Goal: Communication & Community: Answer question/provide support

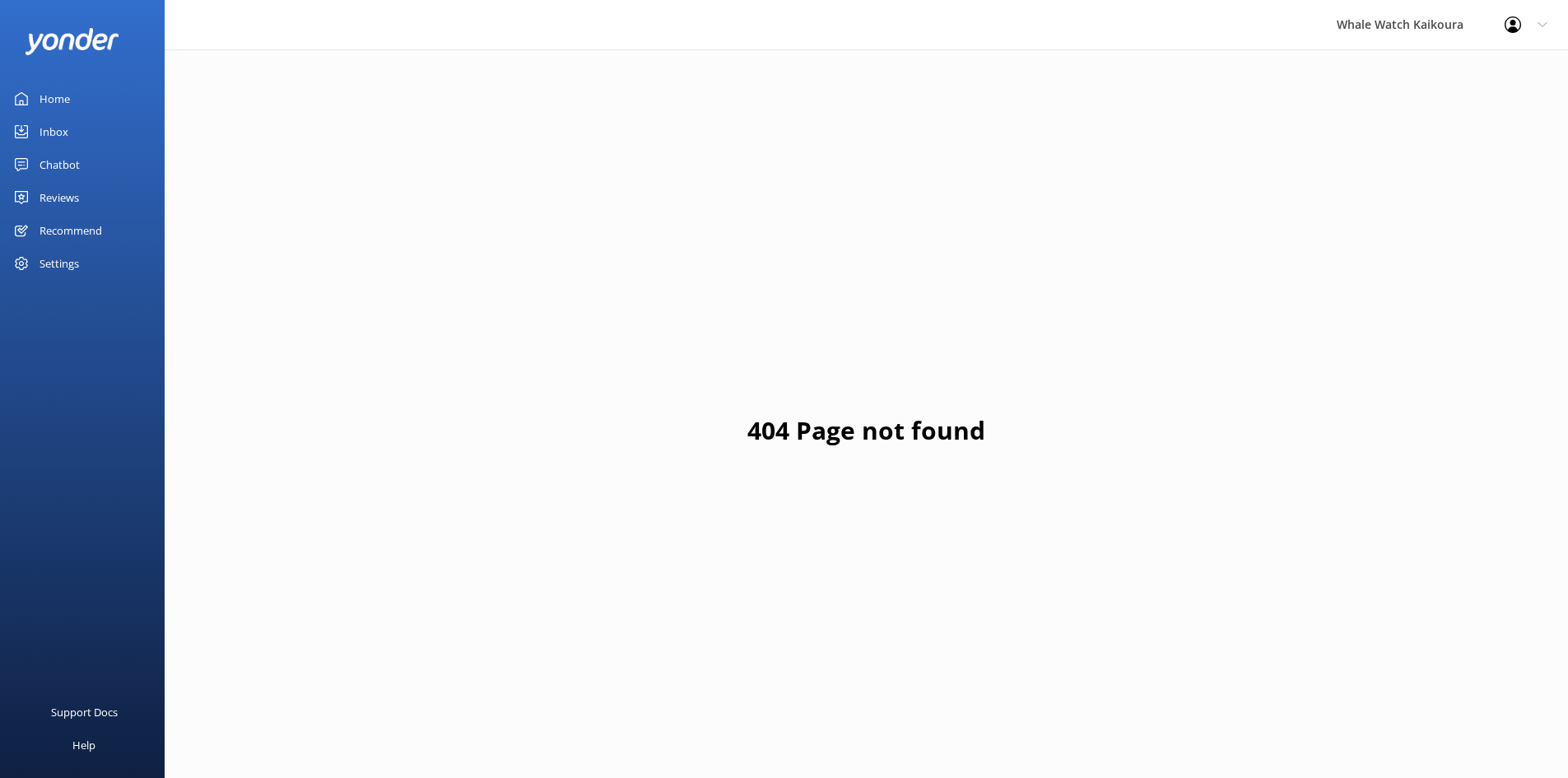
click at [89, 130] on link "Inbox" at bounding box center [82, 132] width 165 height 33
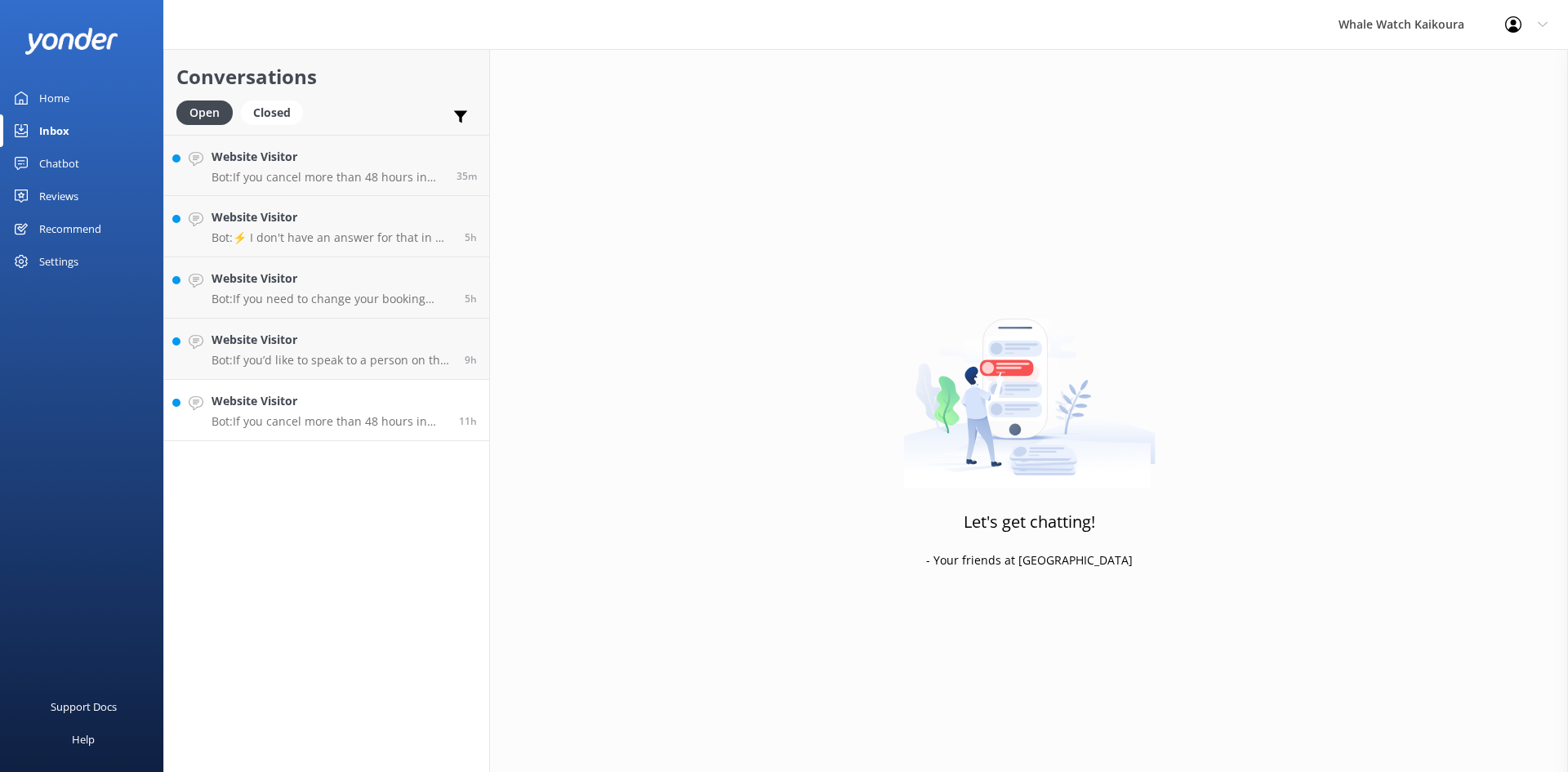
click at [349, 395] on h4 "Website Visitor" at bounding box center [328, 401] width 235 height 18
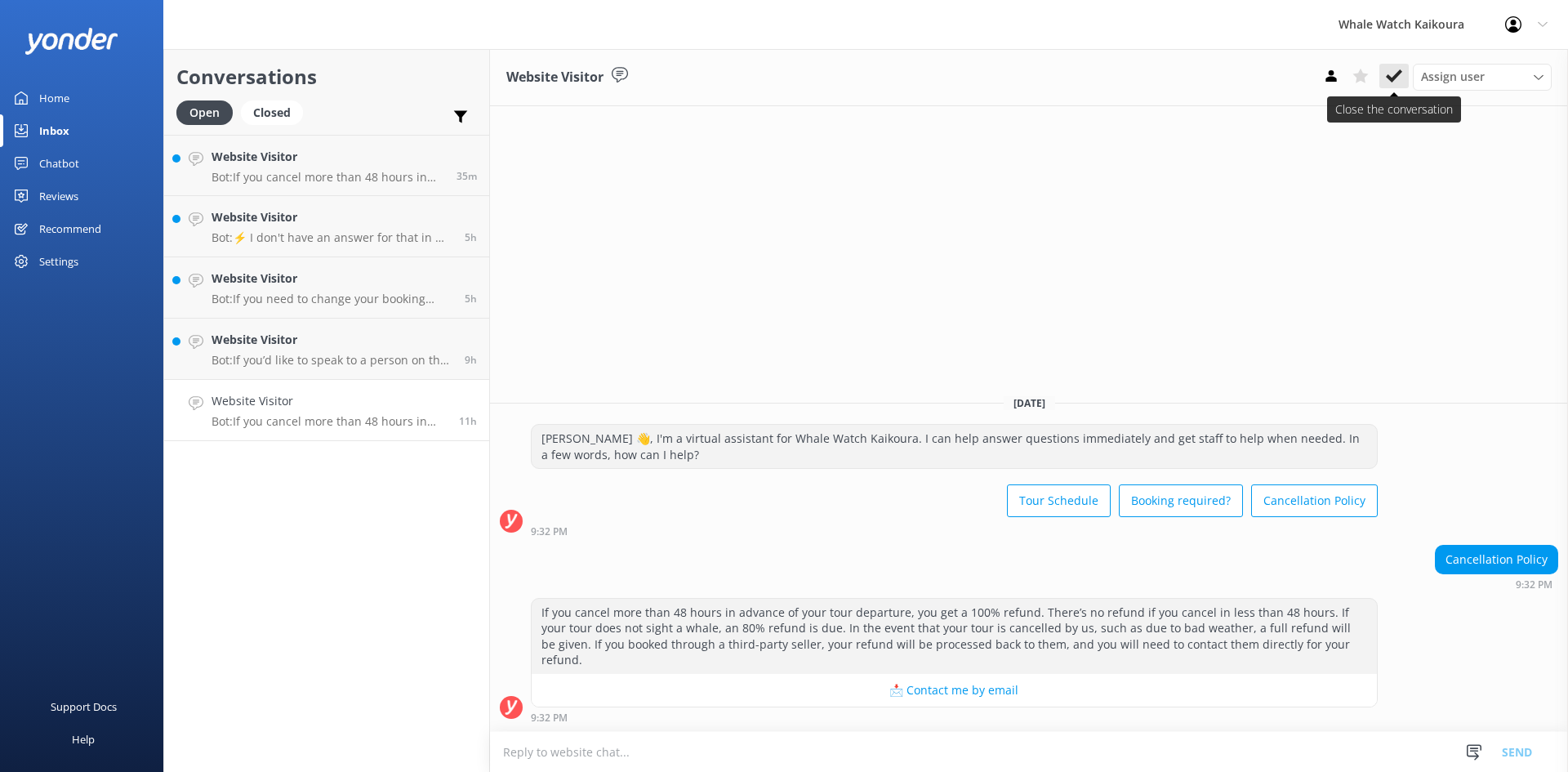
click at [1397, 75] on use at bounding box center [1394, 76] width 16 height 13
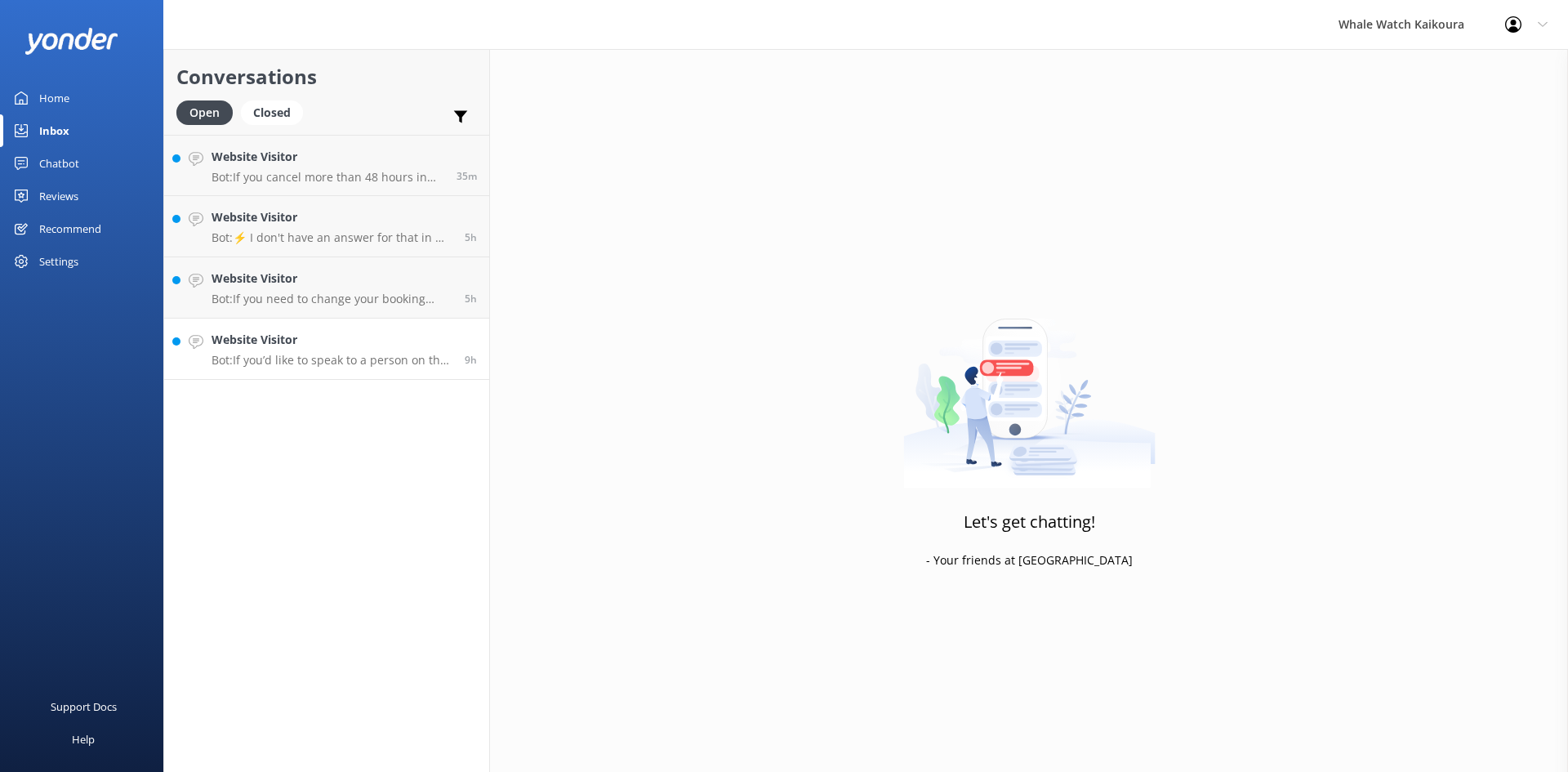
click at [395, 350] on div "Website Visitor Bot: If you’d like to speak to a person on the Whale Watch Kaik…" at bounding box center [331, 348] width 241 height 36
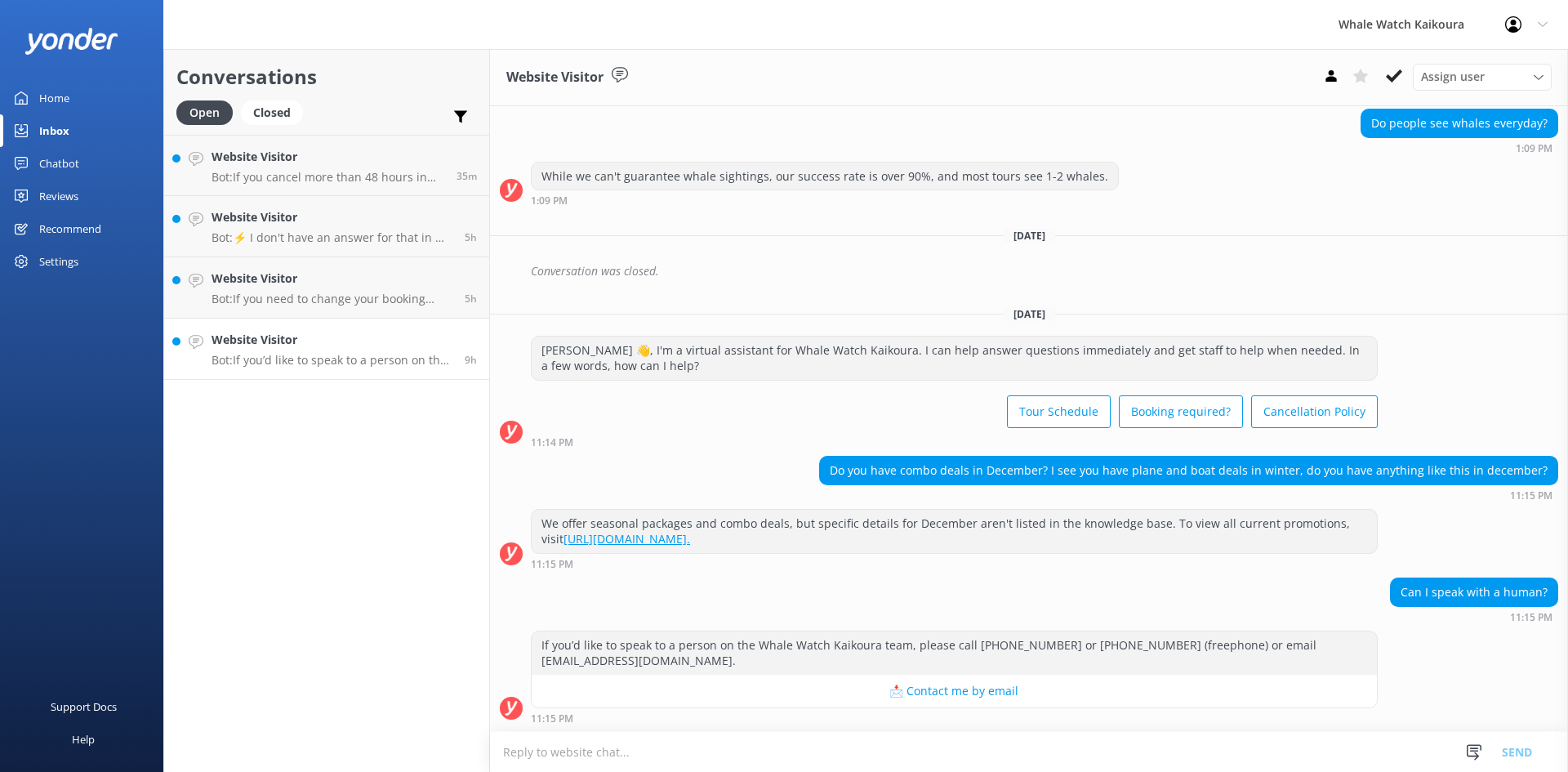
scroll to position [284, 0]
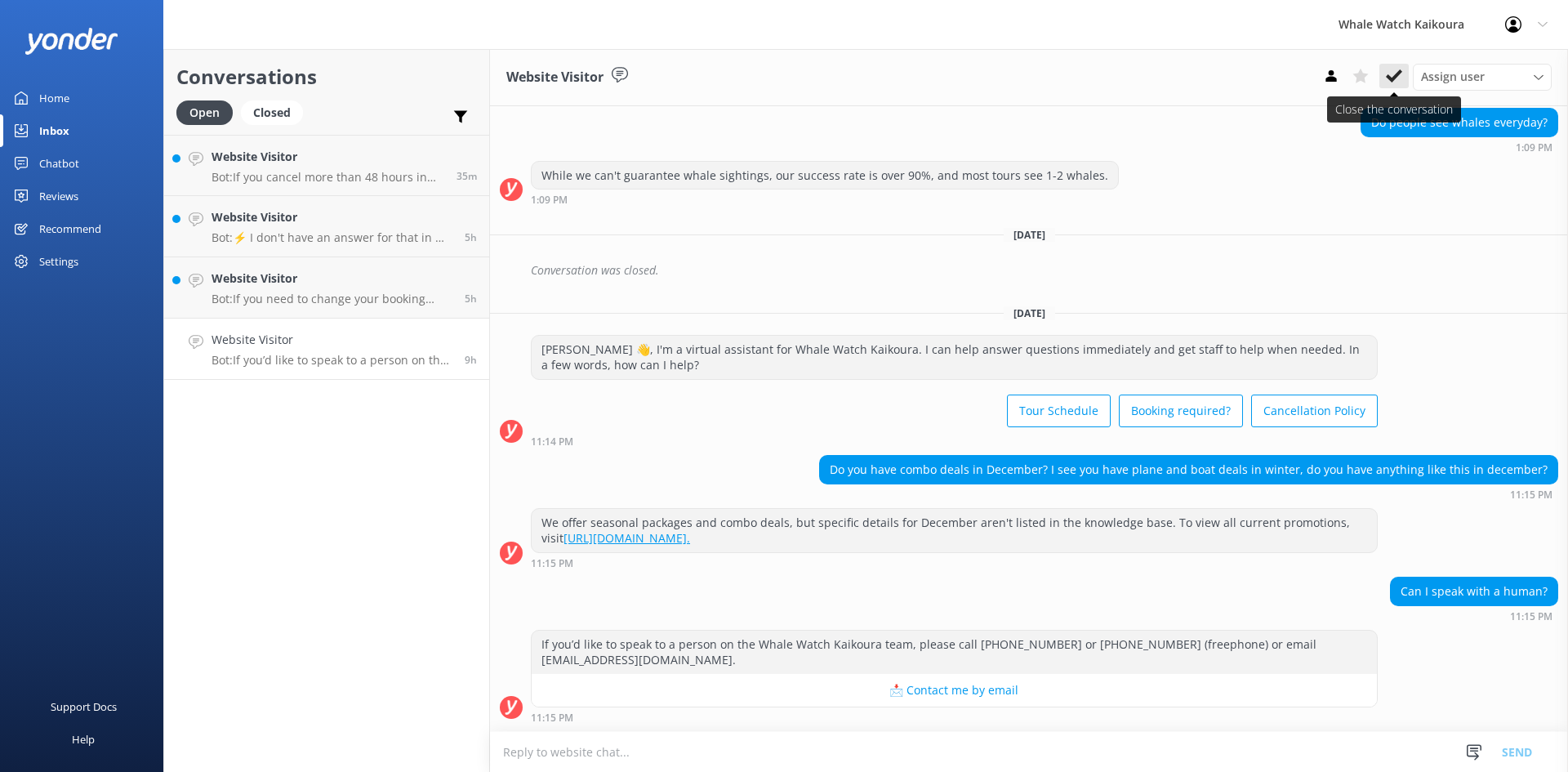
click at [1388, 83] on icon at bounding box center [1394, 76] width 16 height 16
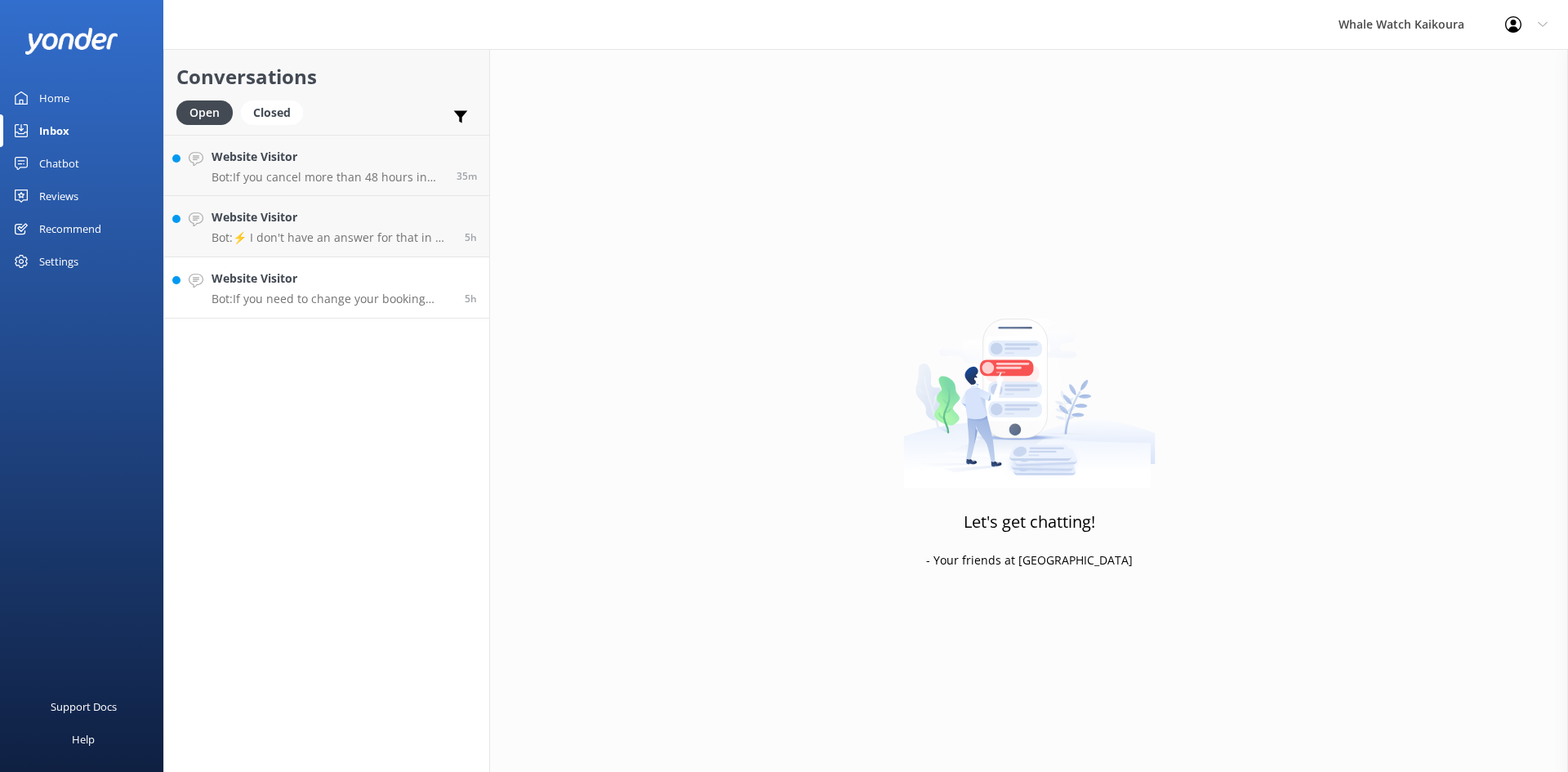
click at [300, 308] on link "Website Visitor Bot: If you need to change your booking date, please contact us…" at bounding box center [326, 287] width 325 height 61
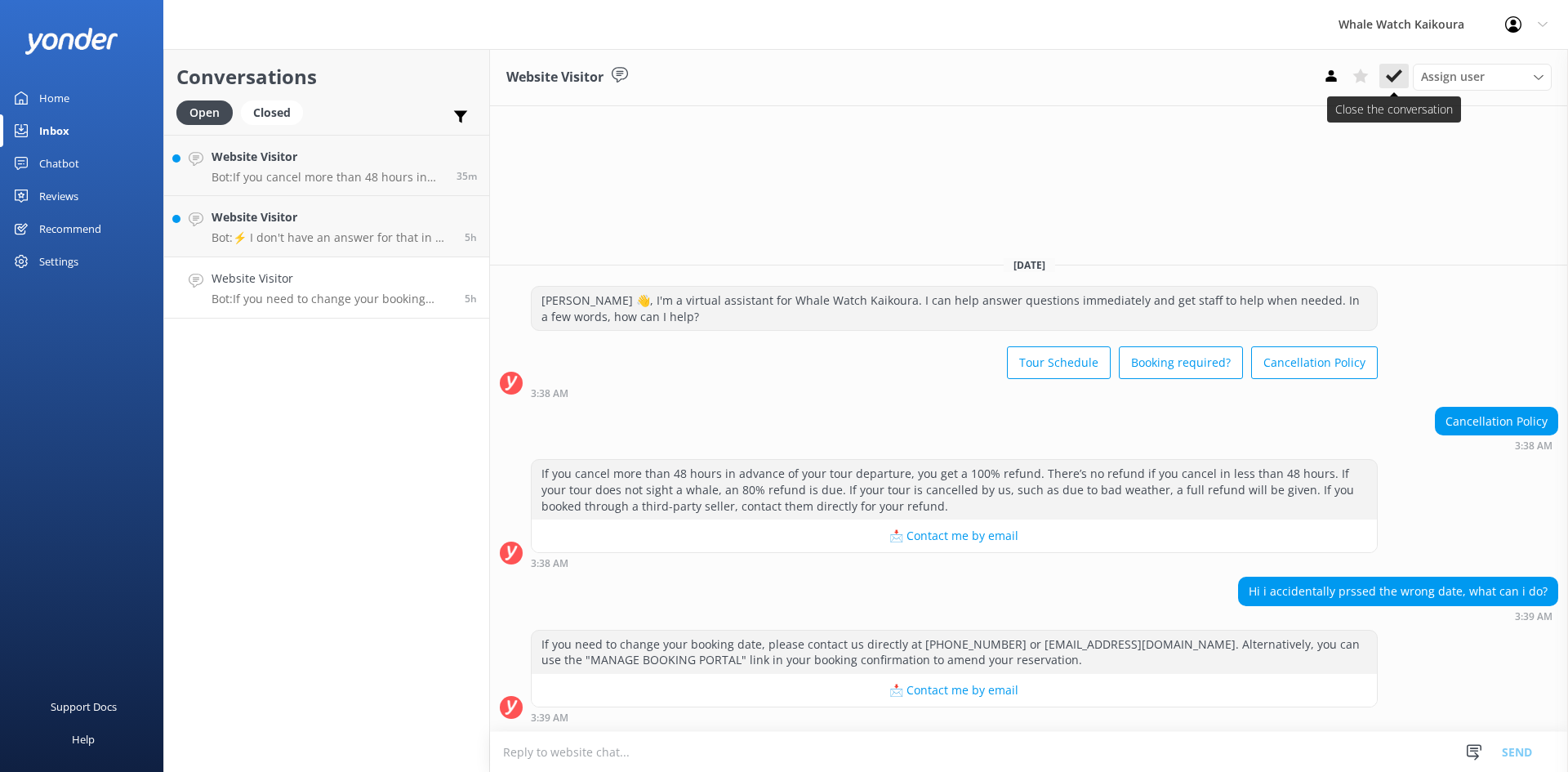
click at [1400, 78] on icon at bounding box center [1394, 76] width 16 height 16
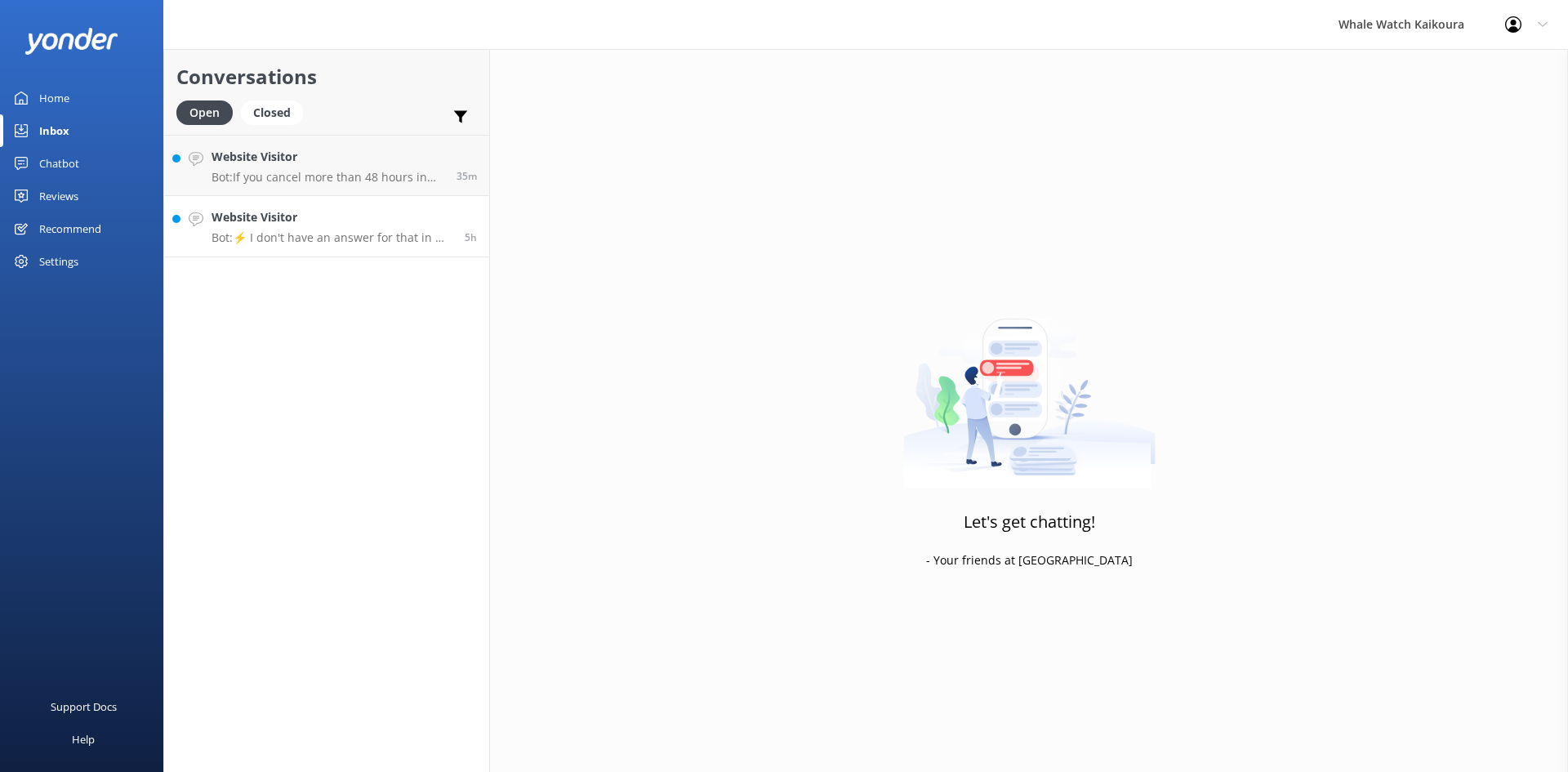
click at [324, 213] on h4 "Website Visitor" at bounding box center [331, 218] width 241 height 18
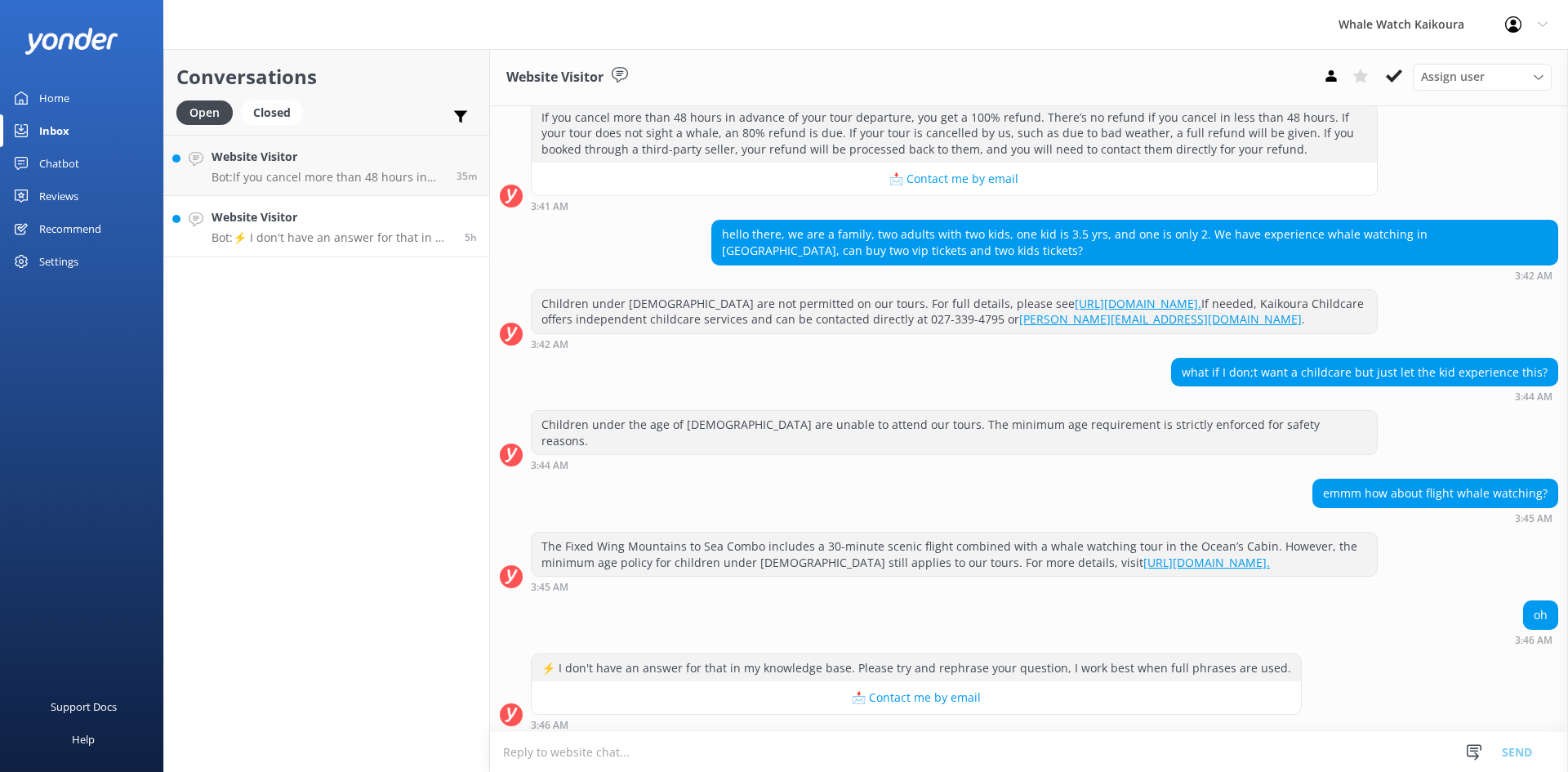
scroll to position [348, 0]
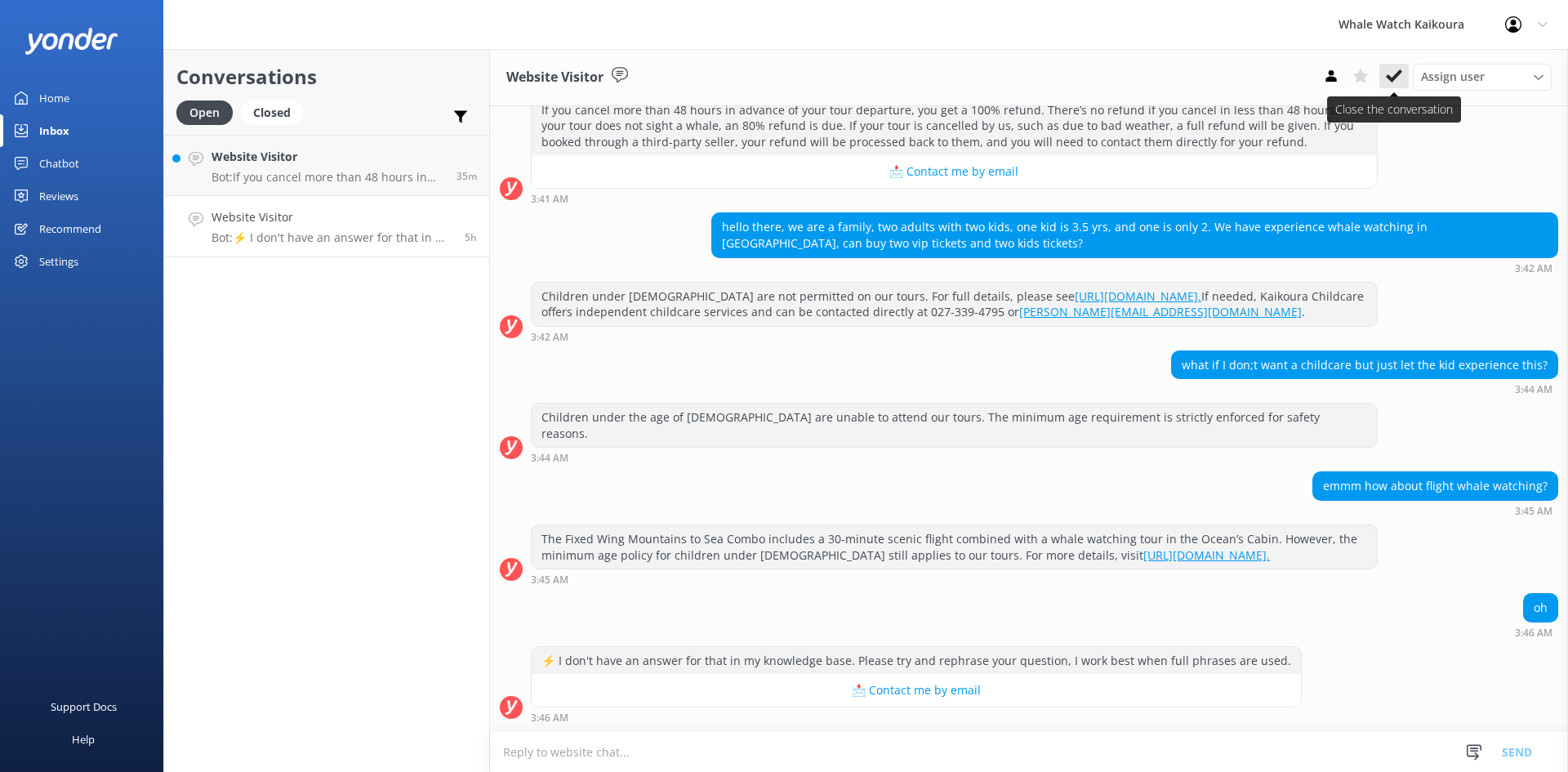
click at [1395, 80] on use at bounding box center [1394, 76] width 16 height 13
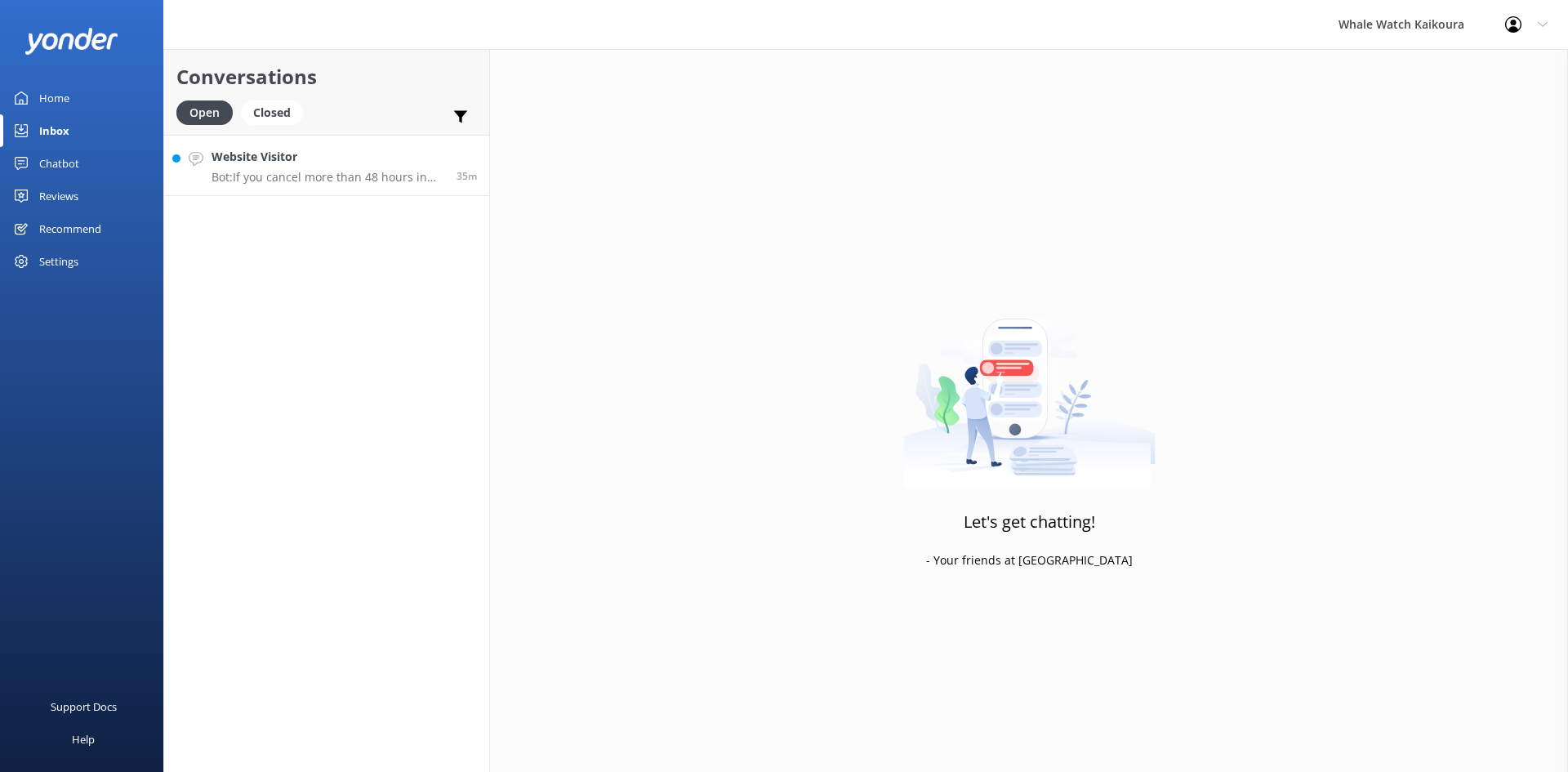
click at [338, 173] on p "Bot: If you cancel more than 48 hours in advance of your tour departure, you ge…" at bounding box center [328, 177] width 232 height 15
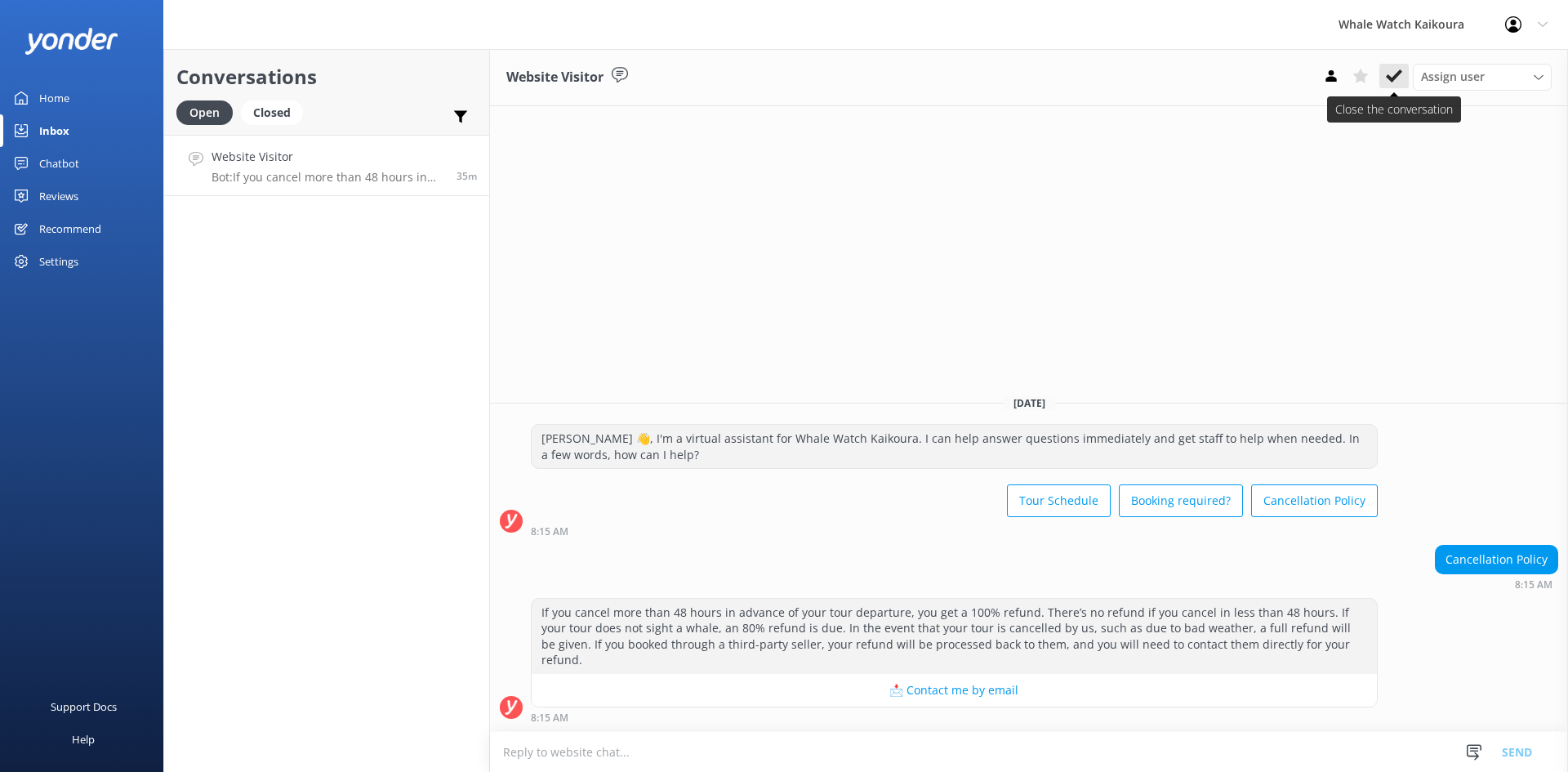
click at [1401, 80] on icon at bounding box center [1394, 76] width 16 height 16
